Goal: Task Accomplishment & Management: Use online tool/utility

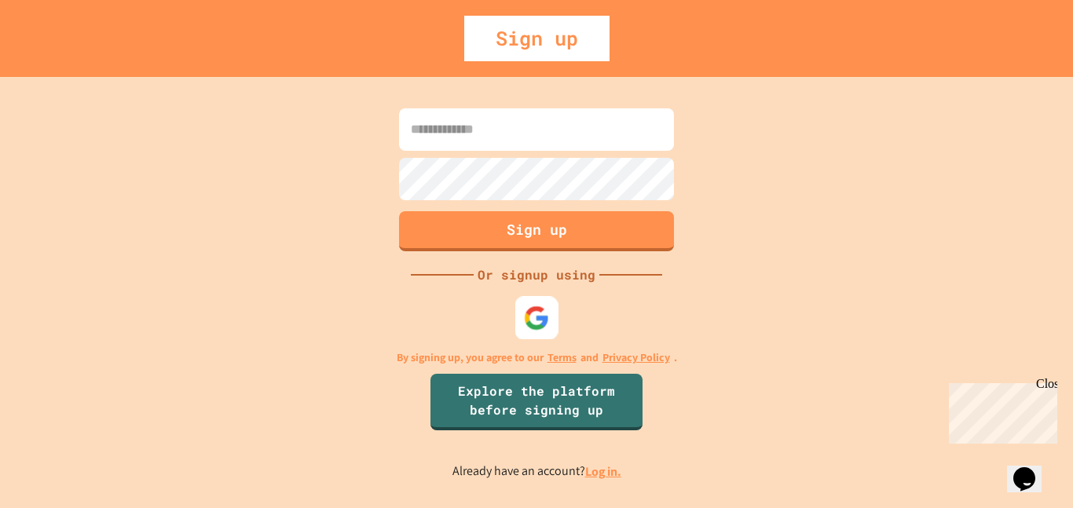
click at [533, 321] on img at bounding box center [537, 318] width 26 height 26
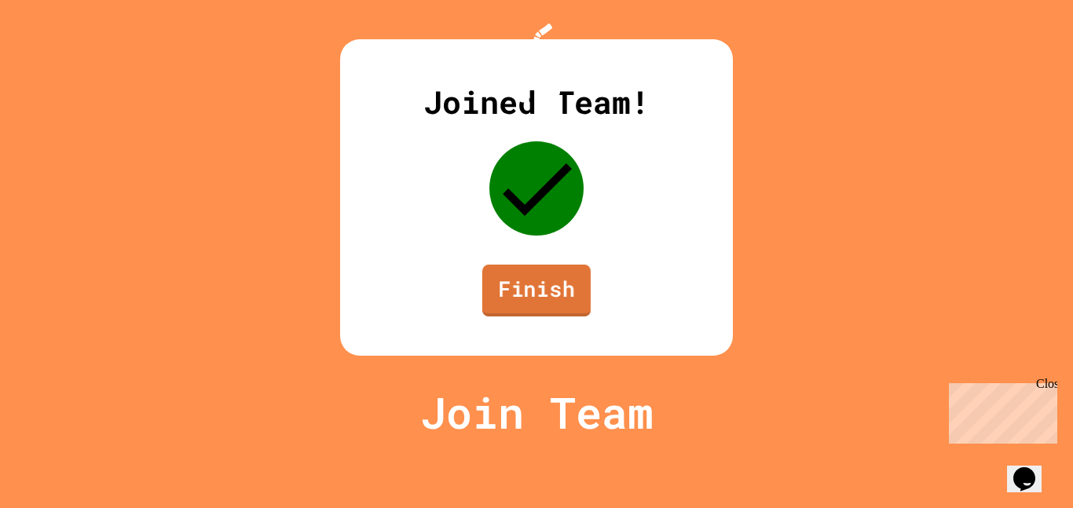
click at [545, 317] on link "Finish" at bounding box center [536, 291] width 108 height 52
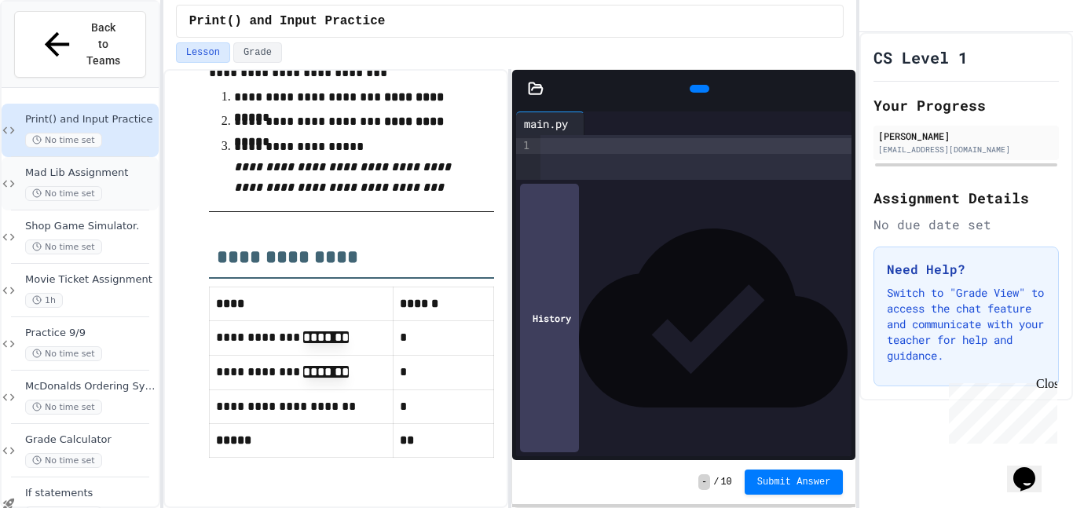
scroll to position [114, 0]
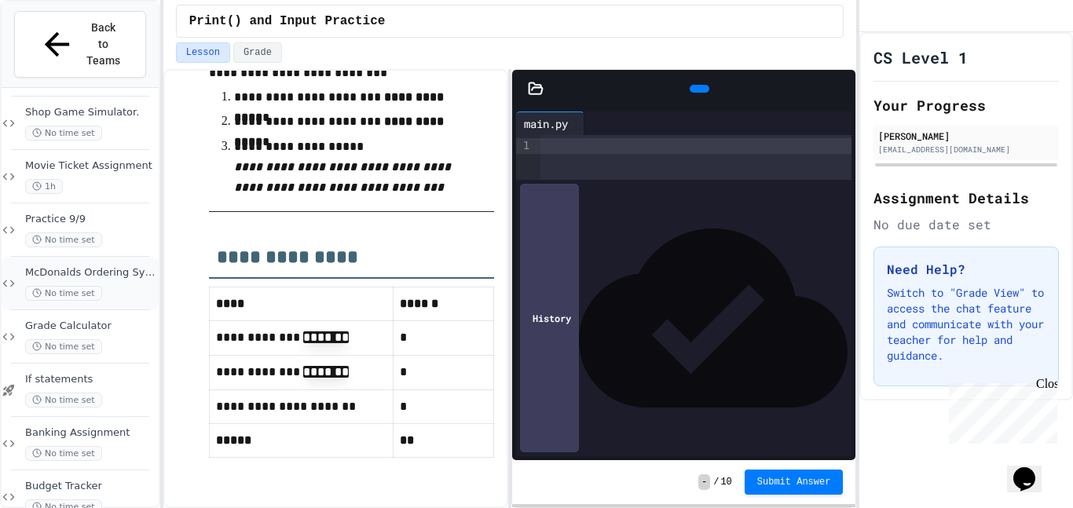
click at [104, 286] on div "No time set" at bounding box center [90, 293] width 130 height 15
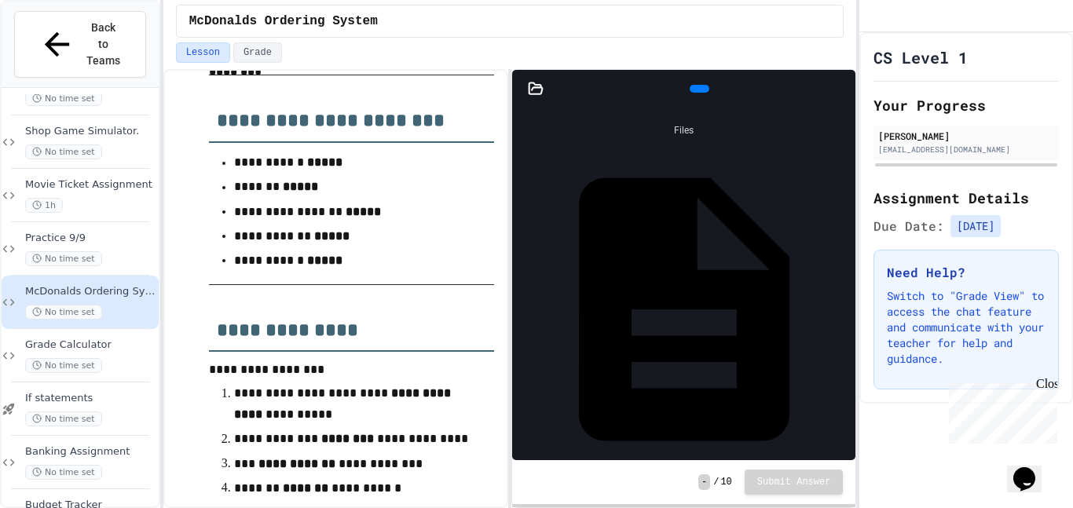
scroll to position [488, 0]
click at [735, 239] on div "Files main.py" at bounding box center [683, 284] width 343 height 353
click at [846, 302] on div "main.py" at bounding box center [846, 310] width 0 height 16
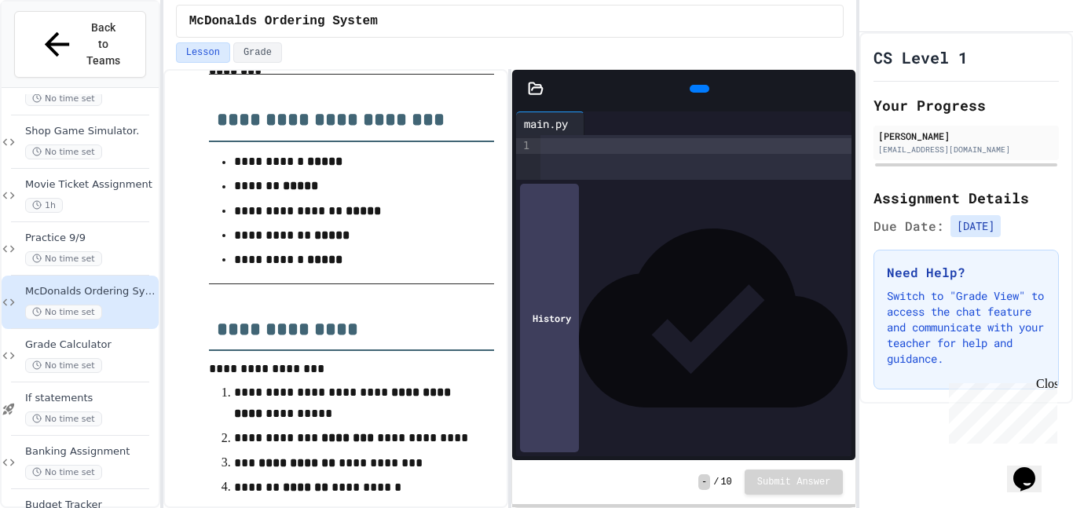
click at [606, 168] on div at bounding box center [696, 157] width 312 height 45
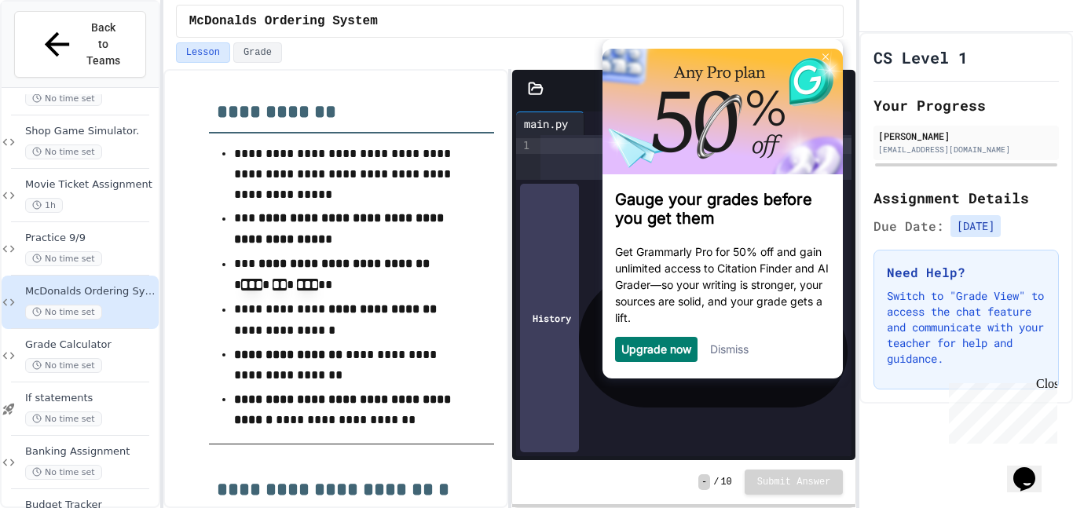
scroll to position [1106, 0]
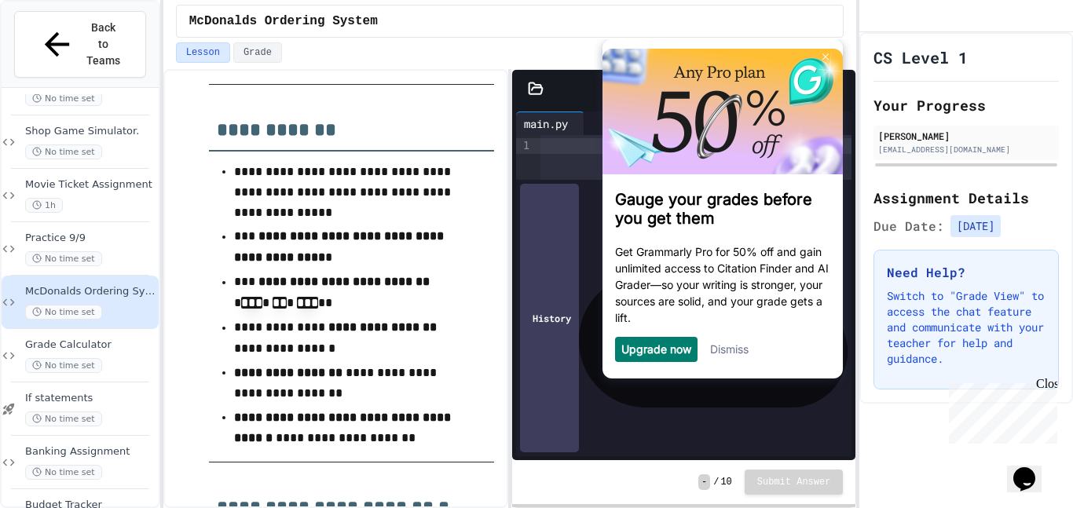
click at [247, 258] on p "**********" at bounding box center [351, 247] width 235 height 42
click at [290, 263] on p "**********" at bounding box center [351, 247] width 235 height 42
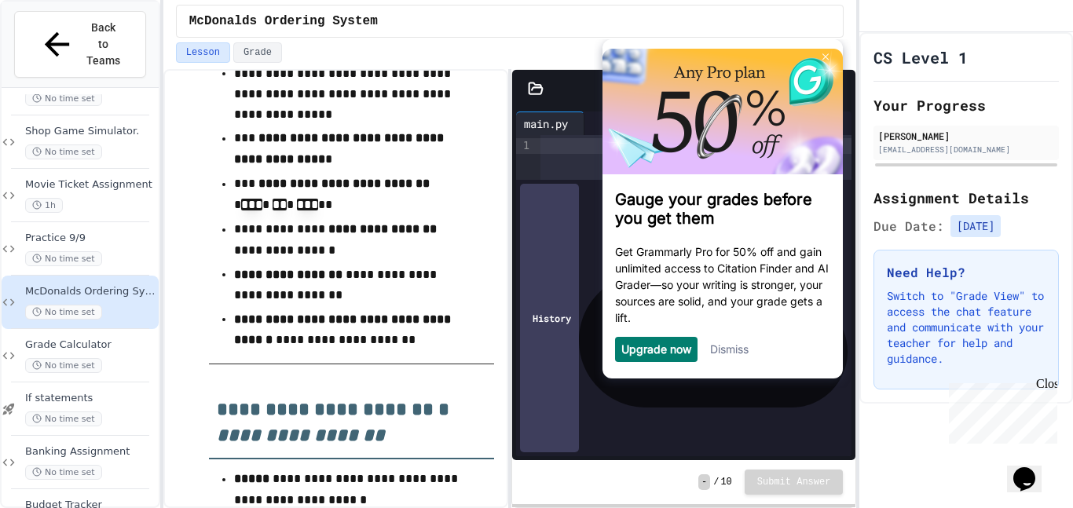
scroll to position [1205, 0]
click at [732, 350] on link "Dismiss" at bounding box center [729, 349] width 38 height 13
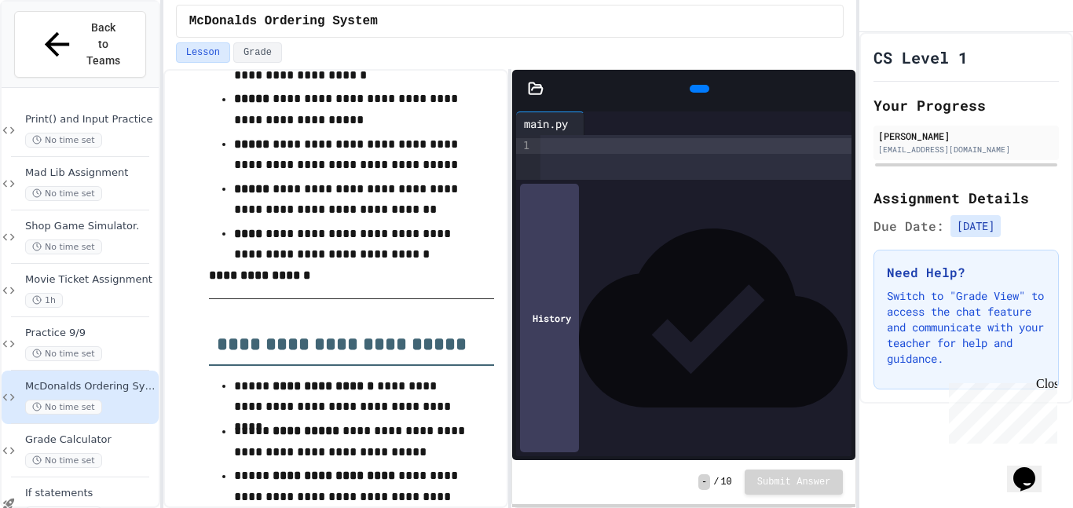
scroll to position [1927, 0]
